Goal: Navigation & Orientation: Go to known website

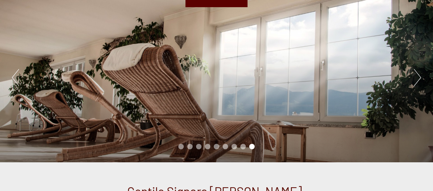
scroll to position [43, 0]
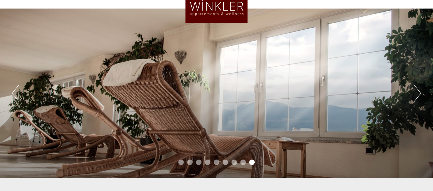
click at [421, 93] on button "Next" at bounding box center [417, 93] width 7 height 17
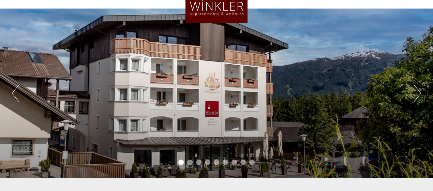
click at [420, 92] on button "Next" at bounding box center [417, 93] width 7 height 17
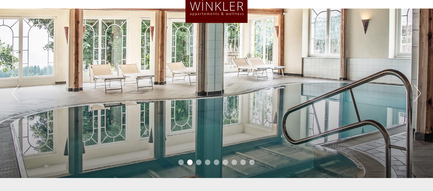
click at [420, 92] on button "Next" at bounding box center [417, 93] width 7 height 17
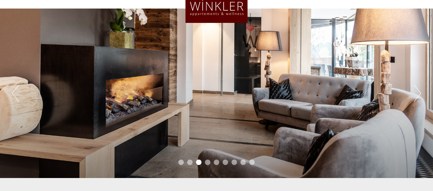
click at [418, 93] on button "Next" at bounding box center [417, 93] width 7 height 17
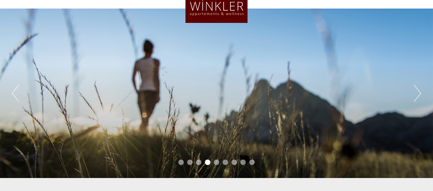
click at [417, 92] on button "Next" at bounding box center [417, 93] width 7 height 17
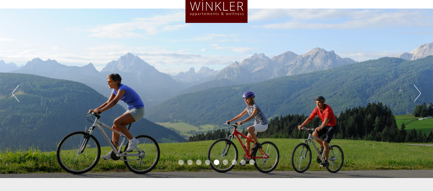
click at [418, 90] on button "Next" at bounding box center [417, 93] width 7 height 17
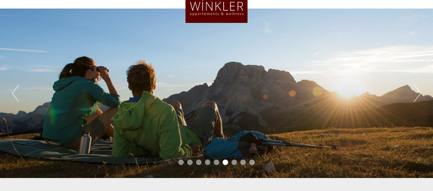
click at [418, 90] on button "Next" at bounding box center [417, 93] width 7 height 17
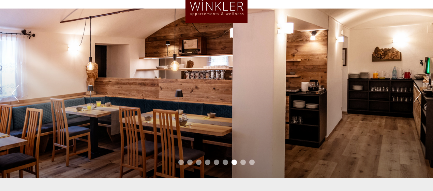
click at [417, 90] on button "Next" at bounding box center [417, 93] width 7 height 17
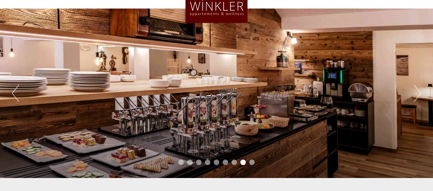
click at [15, 94] on button "Previous" at bounding box center [15, 93] width 7 height 17
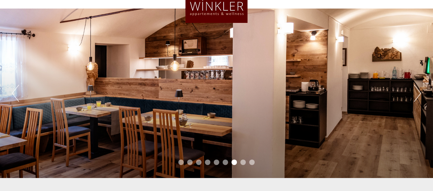
click at [417, 93] on button "Next" at bounding box center [417, 93] width 7 height 17
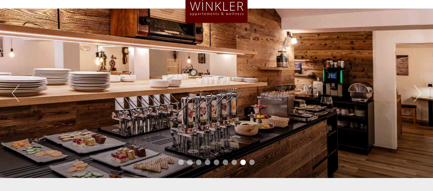
click at [417, 93] on button "Next" at bounding box center [417, 93] width 7 height 17
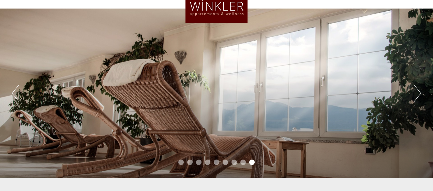
click at [417, 93] on button "Next" at bounding box center [417, 93] width 7 height 17
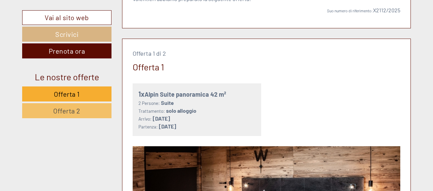
scroll to position [316, 0]
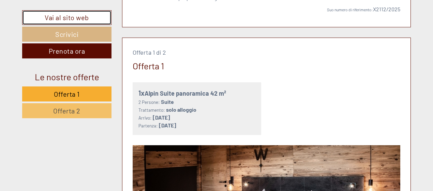
click at [60, 18] on link "Vai al sito web" at bounding box center [66, 17] width 89 height 15
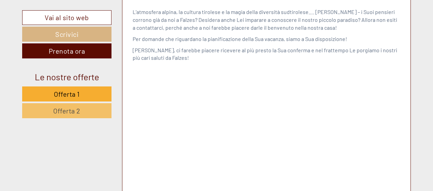
scroll to position [2699, 0]
